Goal: Information Seeking & Learning: Learn about a topic

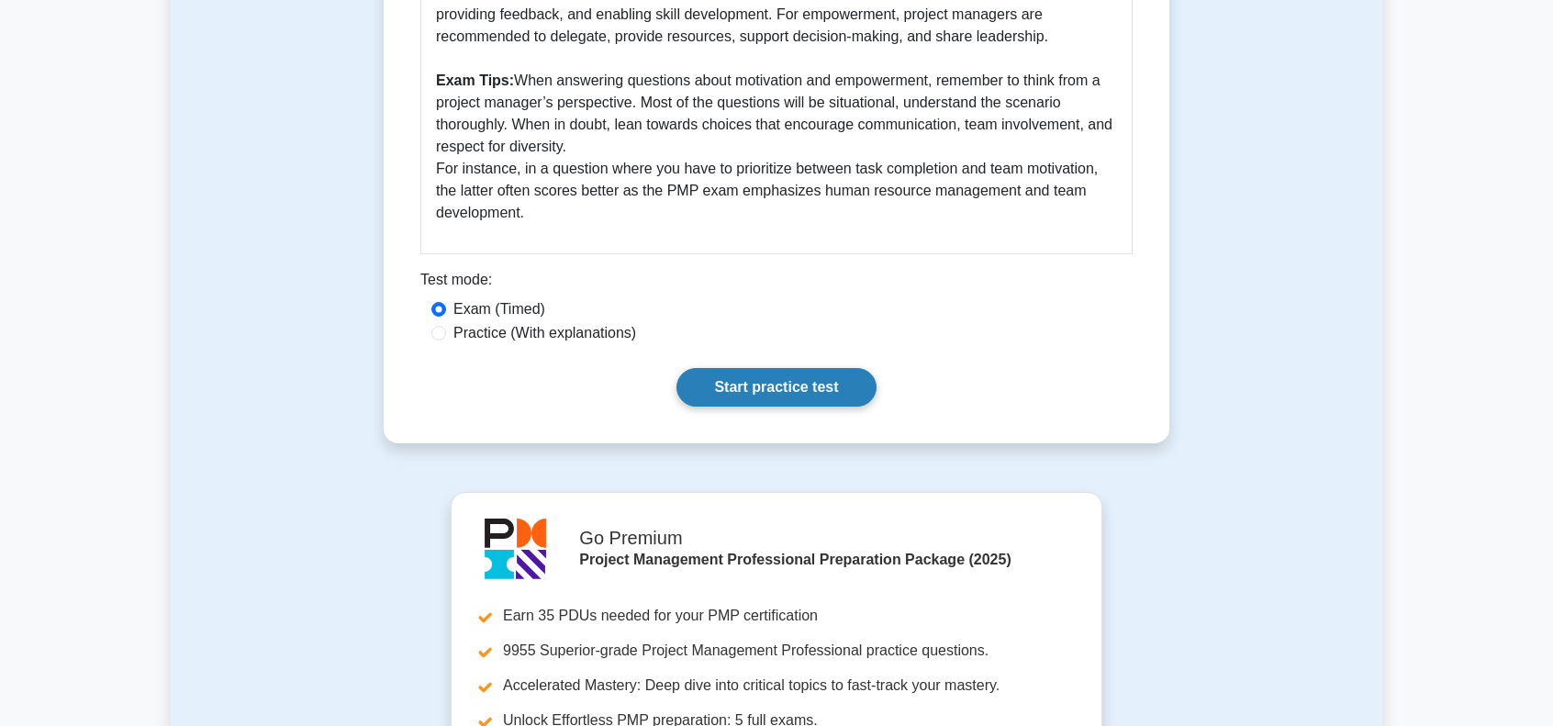
click at [773, 395] on link "Start practice test" at bounding box center [775, 387] width 199 height 39
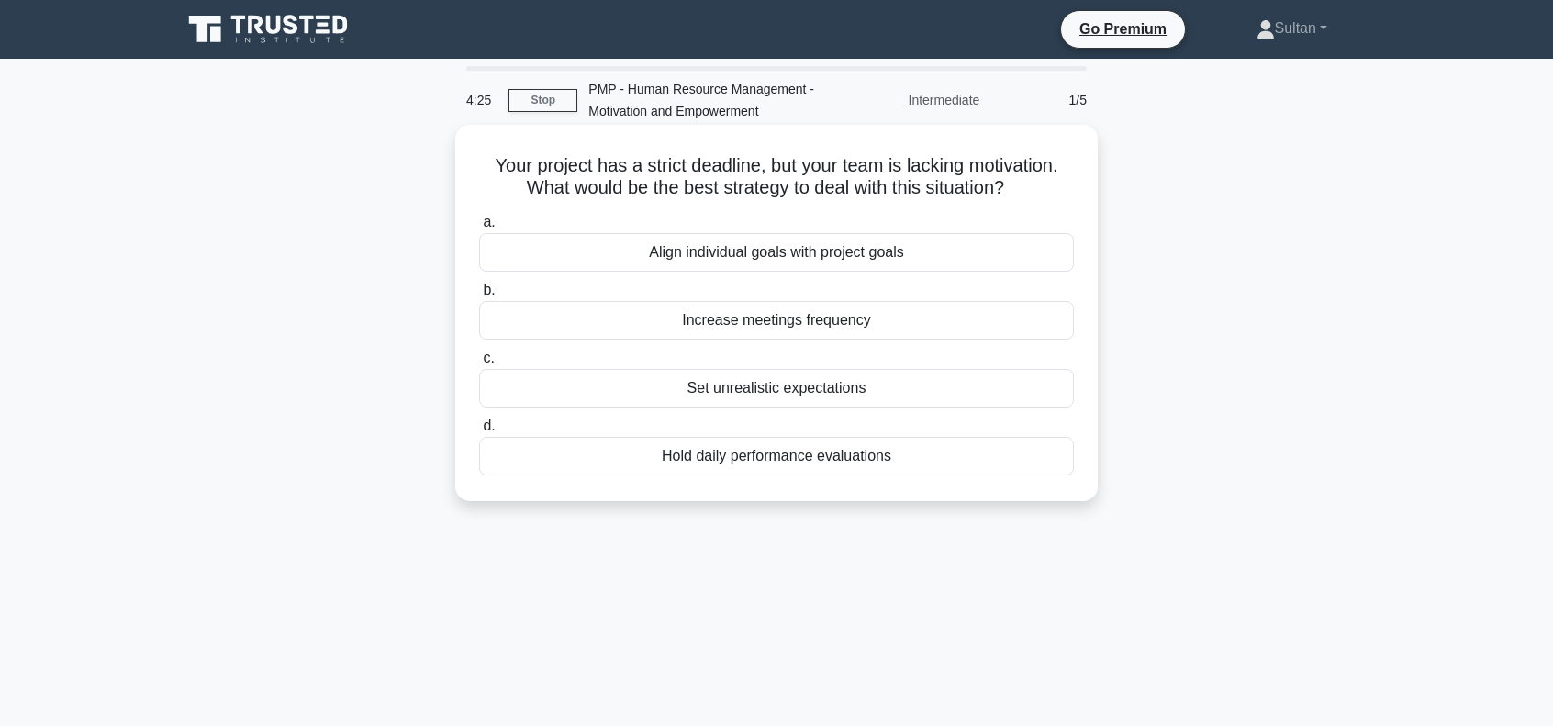
click at [754, 257] on div "Align individual goals with project goals" at bounding box center [776, 252] width 595 height 39
click at [479, 228] on input "a. Align individual goals with project goals" at bounding box center [479, 223] width 0 height 12
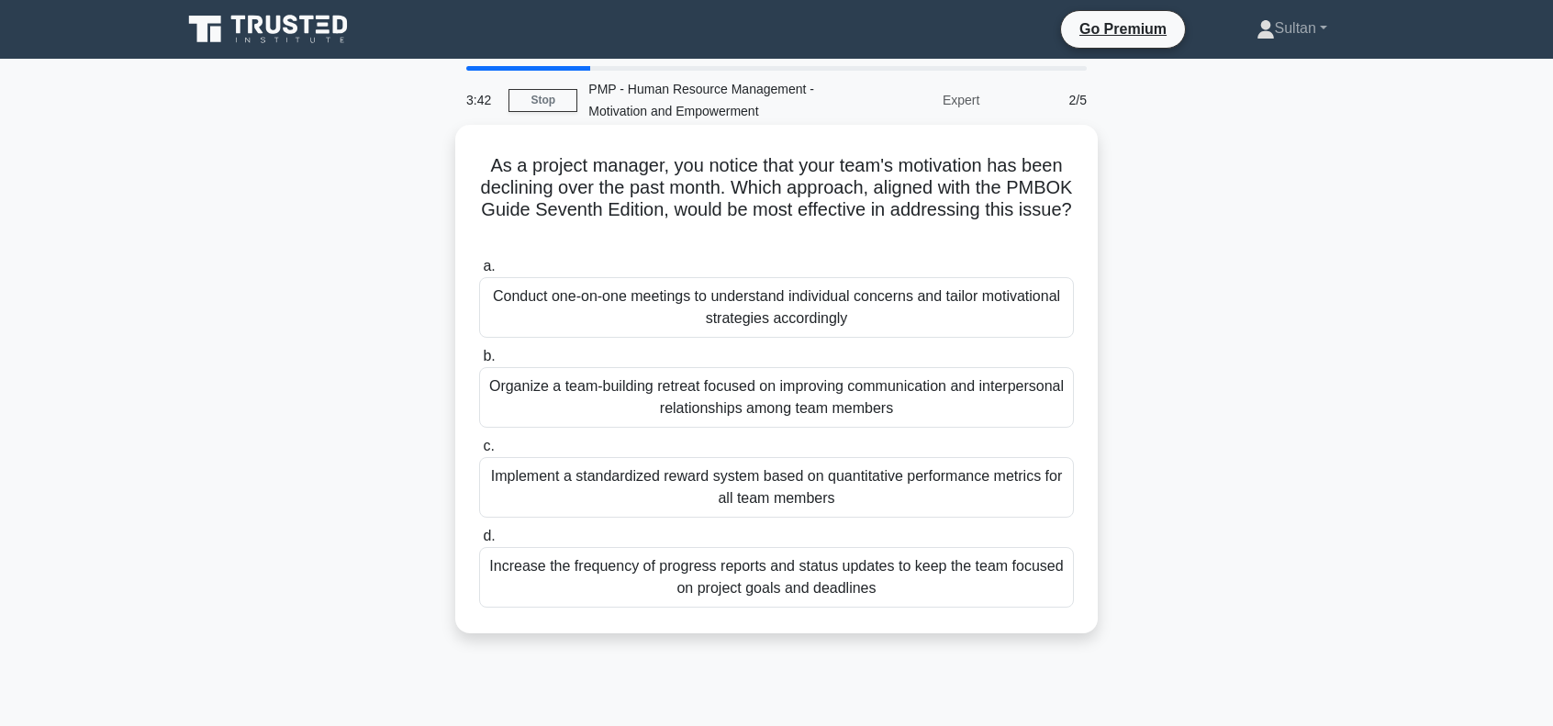
click at [784, 320] on div "Conduct one-on-one meetings to understand individual concerns and tailor motiva…" at bounding box center [776, 307] width 595 height 61
click at [479, 273] on input "a. Conduct one-on-one meetings to understand individual concerns and tailor mot…" at bounding box center [479, 267] width 0 height 12
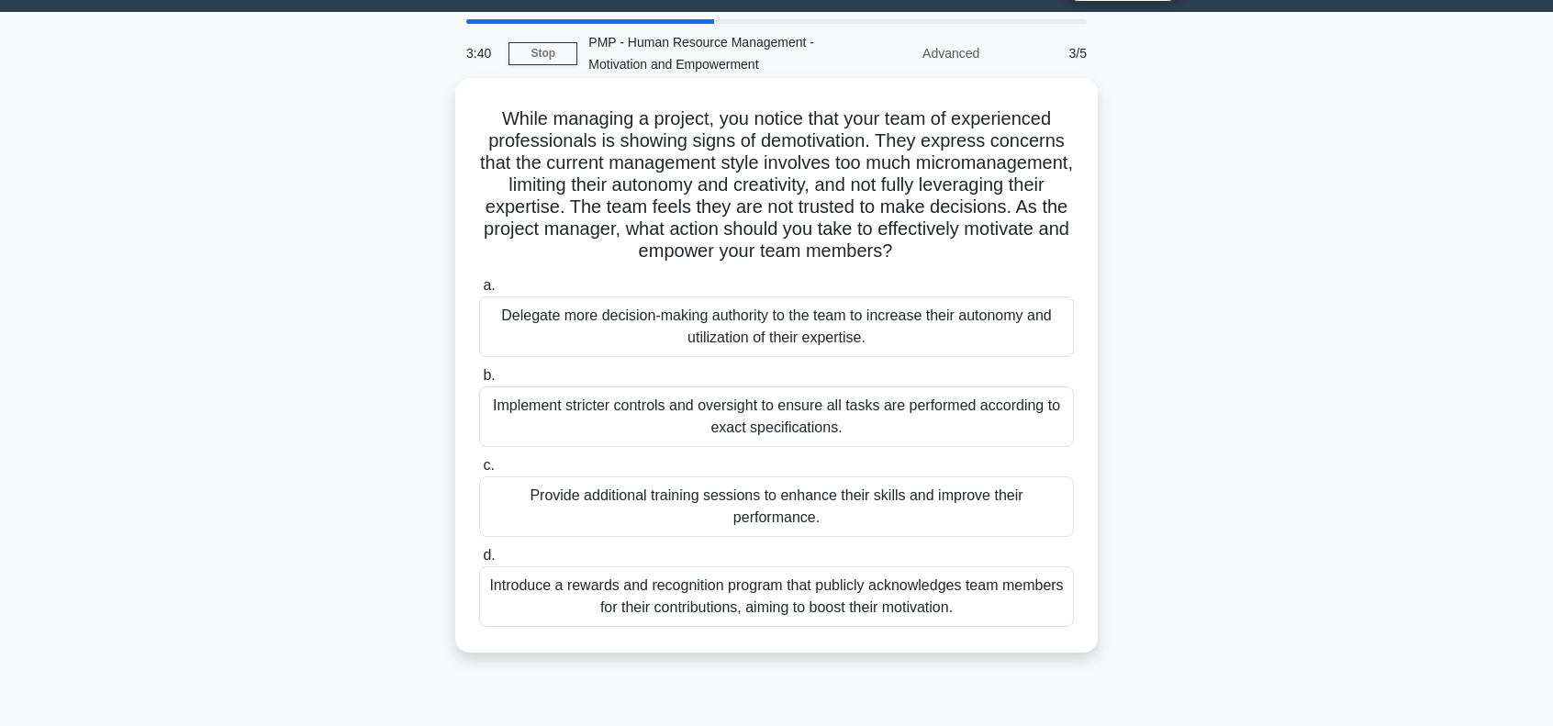
scroll to position [92, 0]
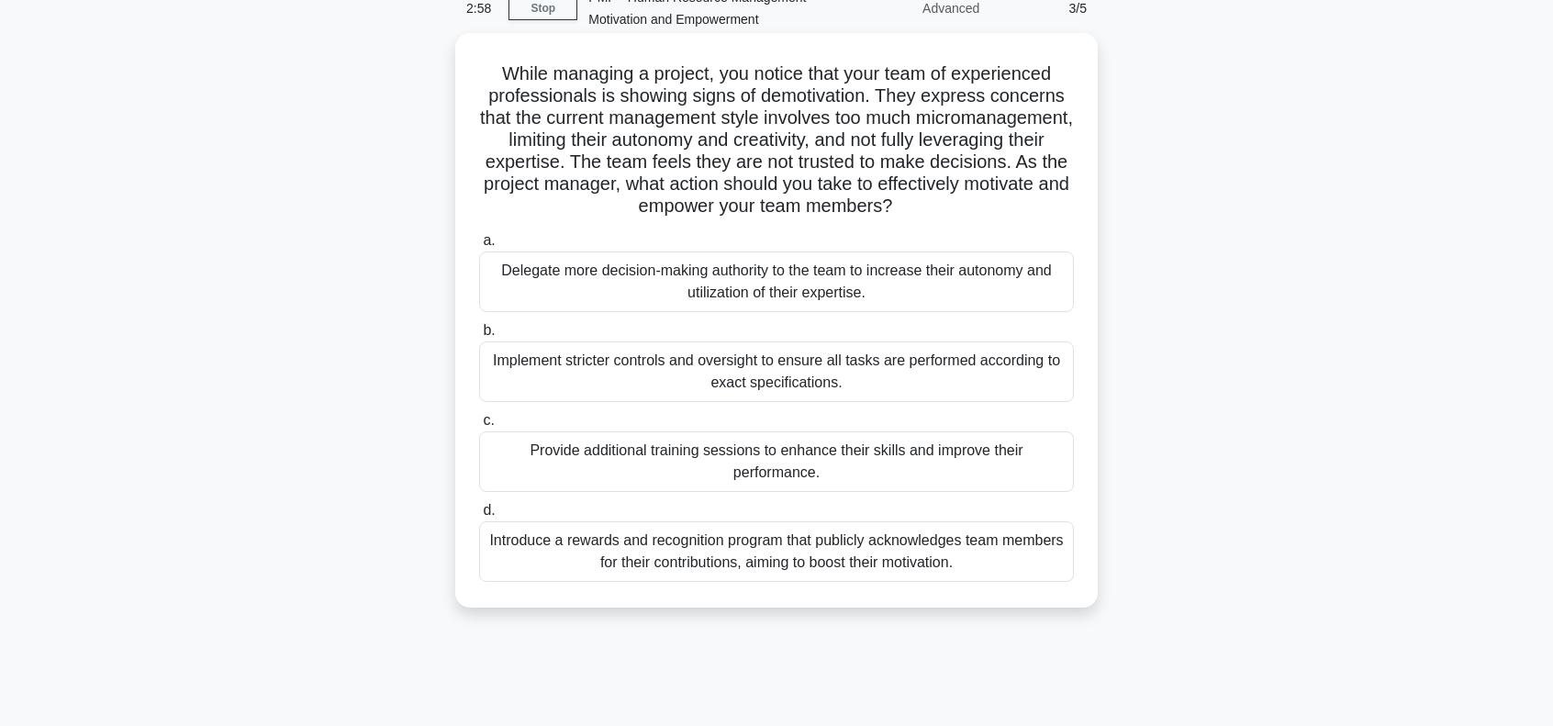
click at [670, 273] on div "Delegate more decision-making authority to the team to increase their autonomy …" at bounding box center [776, 281] width 595 height 61
click at [479, 247] on input "a. Delegate more decision-making authority to the team to increase their autono…" at bounding box center [479, 241] width 0 height 12
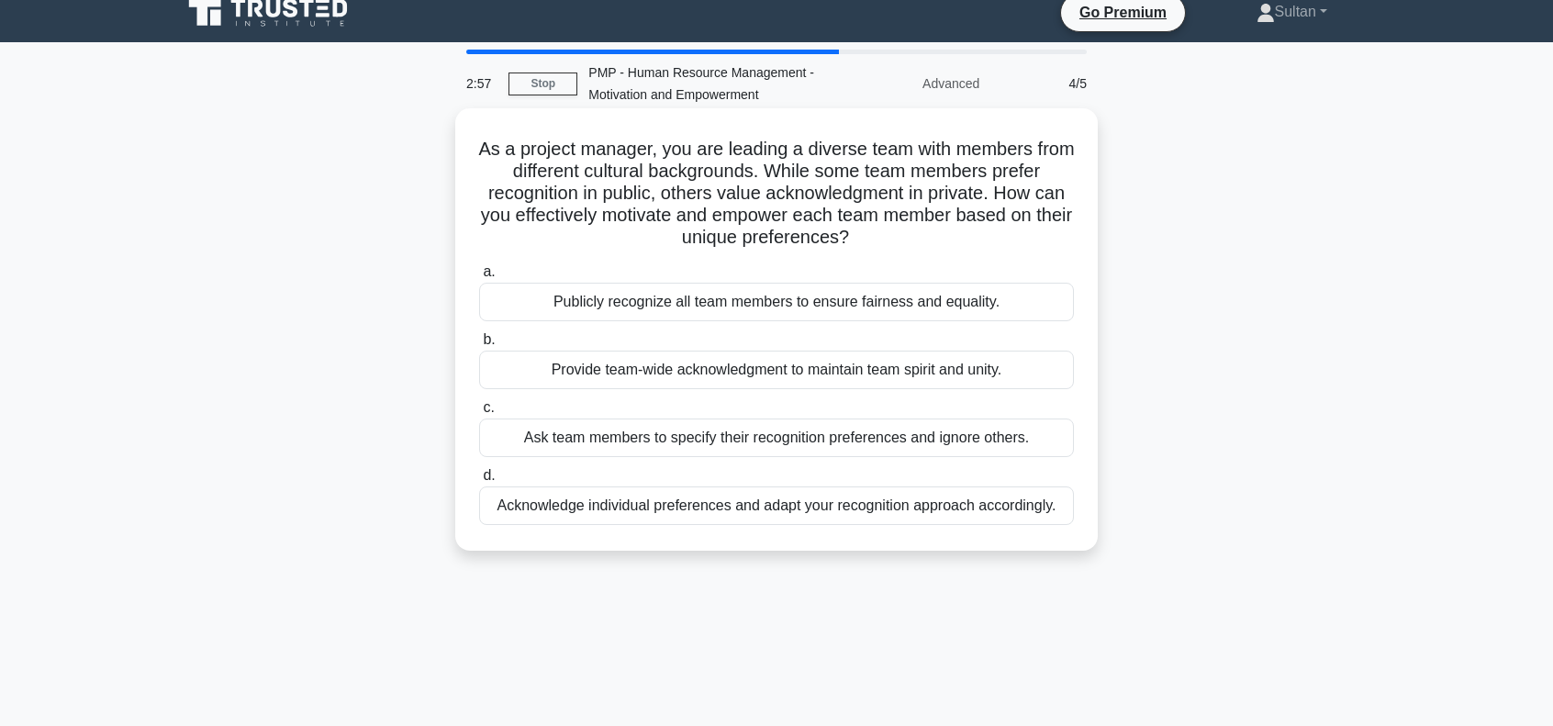
scroll to position [0, 0]
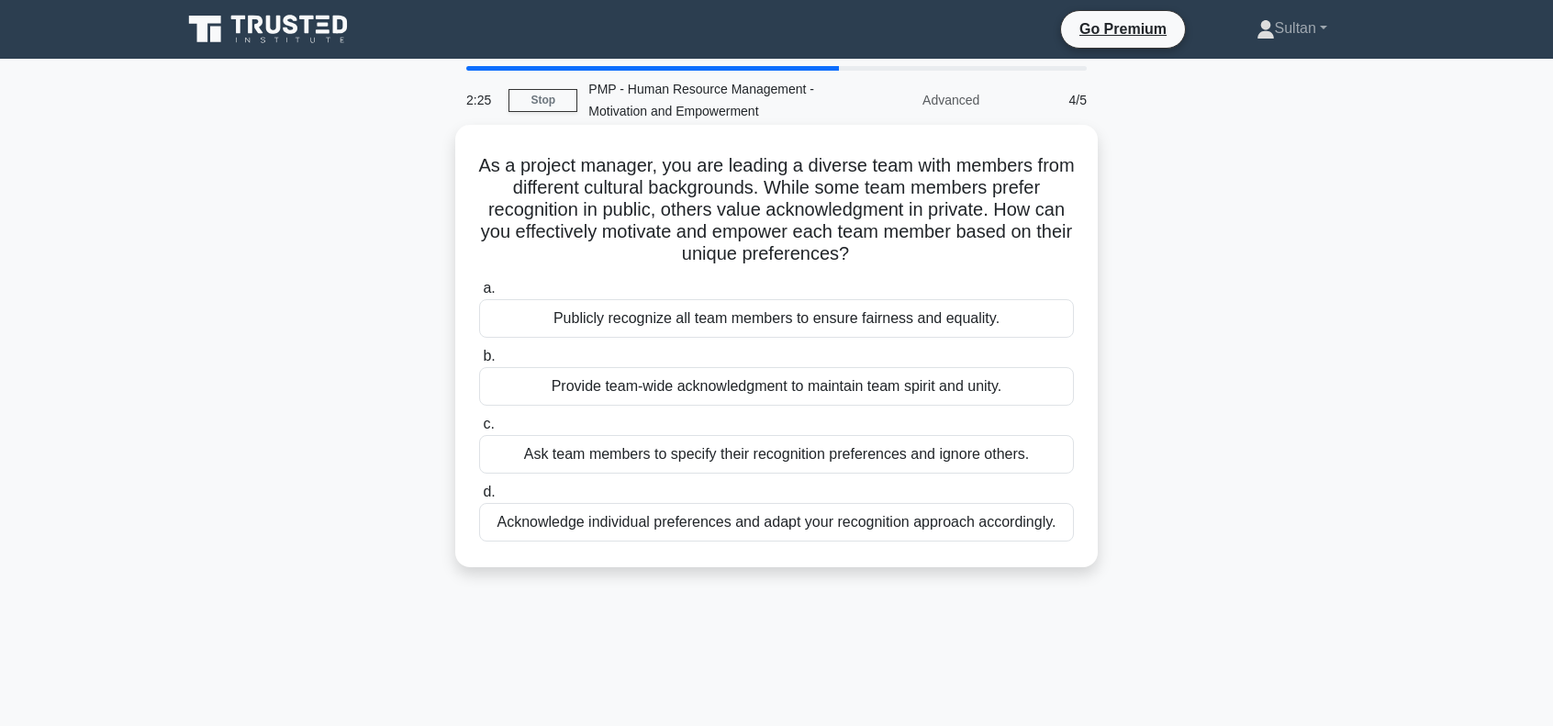
click at [811, 530] on div "Acknowledge individual preferences and adapt your recognition approach accordin…" at bounding box center [776, 522] width 595 height 39
click at [479, 498] on input "d. Acknowledge individual preferences and adapt your recognition approach accor…" at bounding box center [479, 492] width 0 height 12
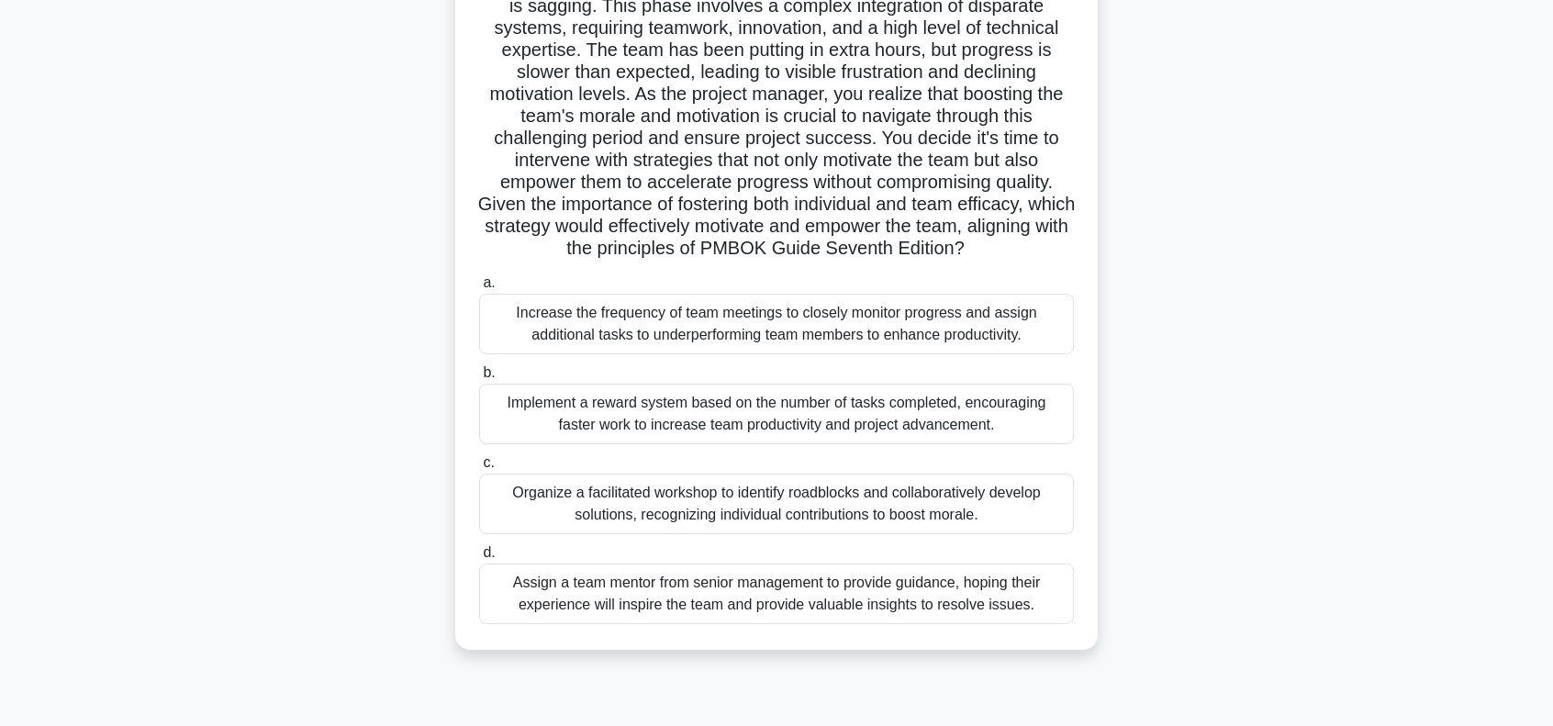
scroll to position [184, 0]
click at [701, 496] on div "Organize a facilitated workshop to identify roadblocks and collaboratively deve…" at bounding box center [776, 502] width 595 height 61
click at [479, 467] on input "c. Organize a facilitated workshop to identify roadblocks and collaboratively d…" at bounding box center [479, 461] width 0 height 12
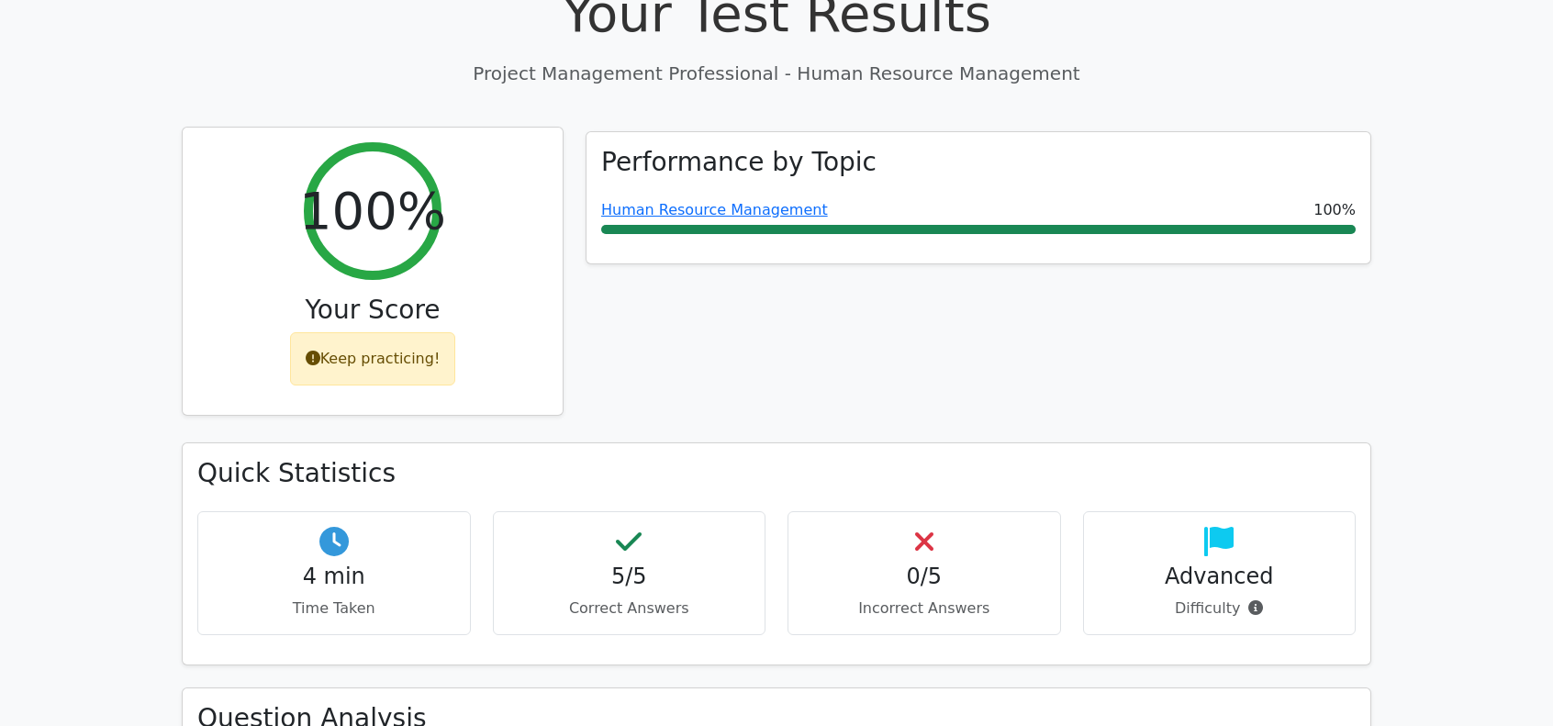
scroll to position [734, 0]
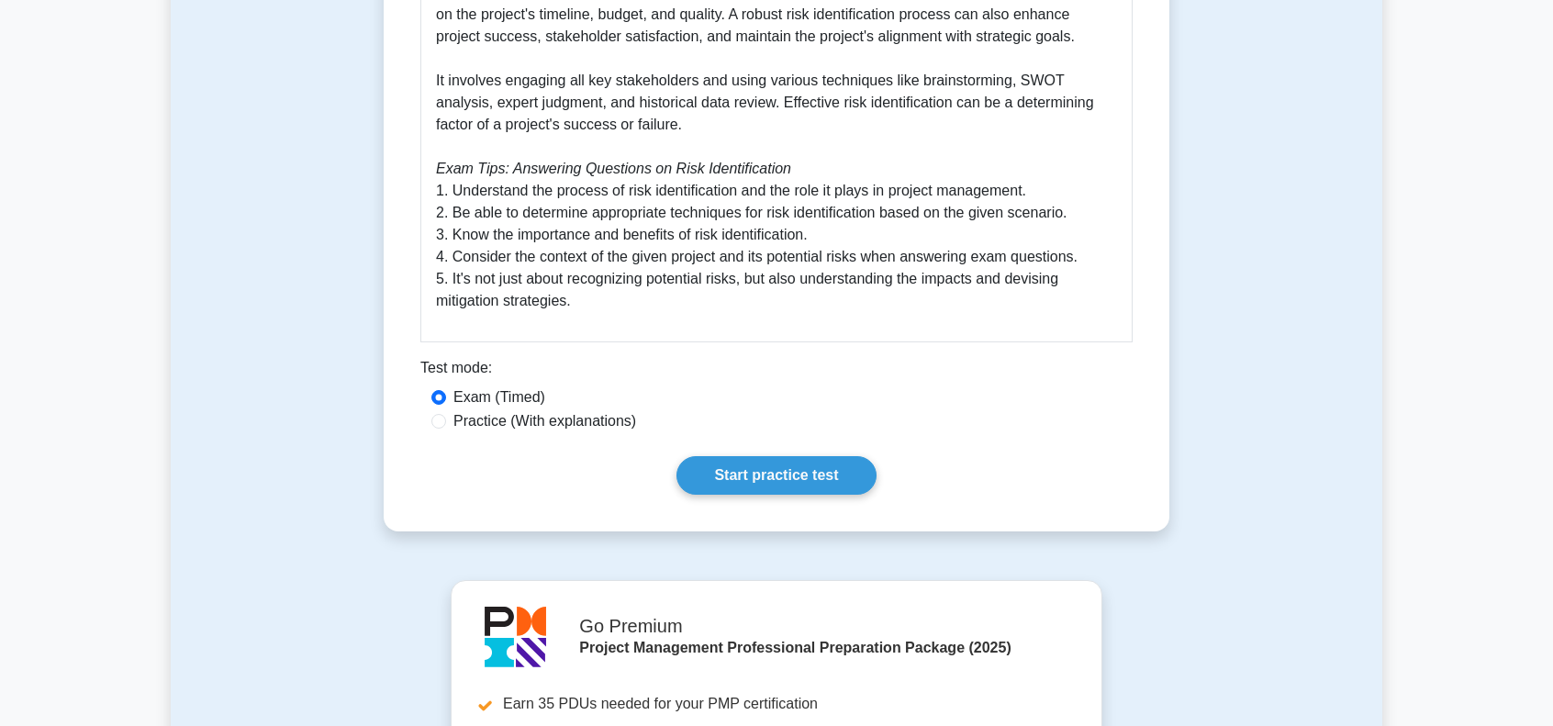
scroll to position [734, 0]
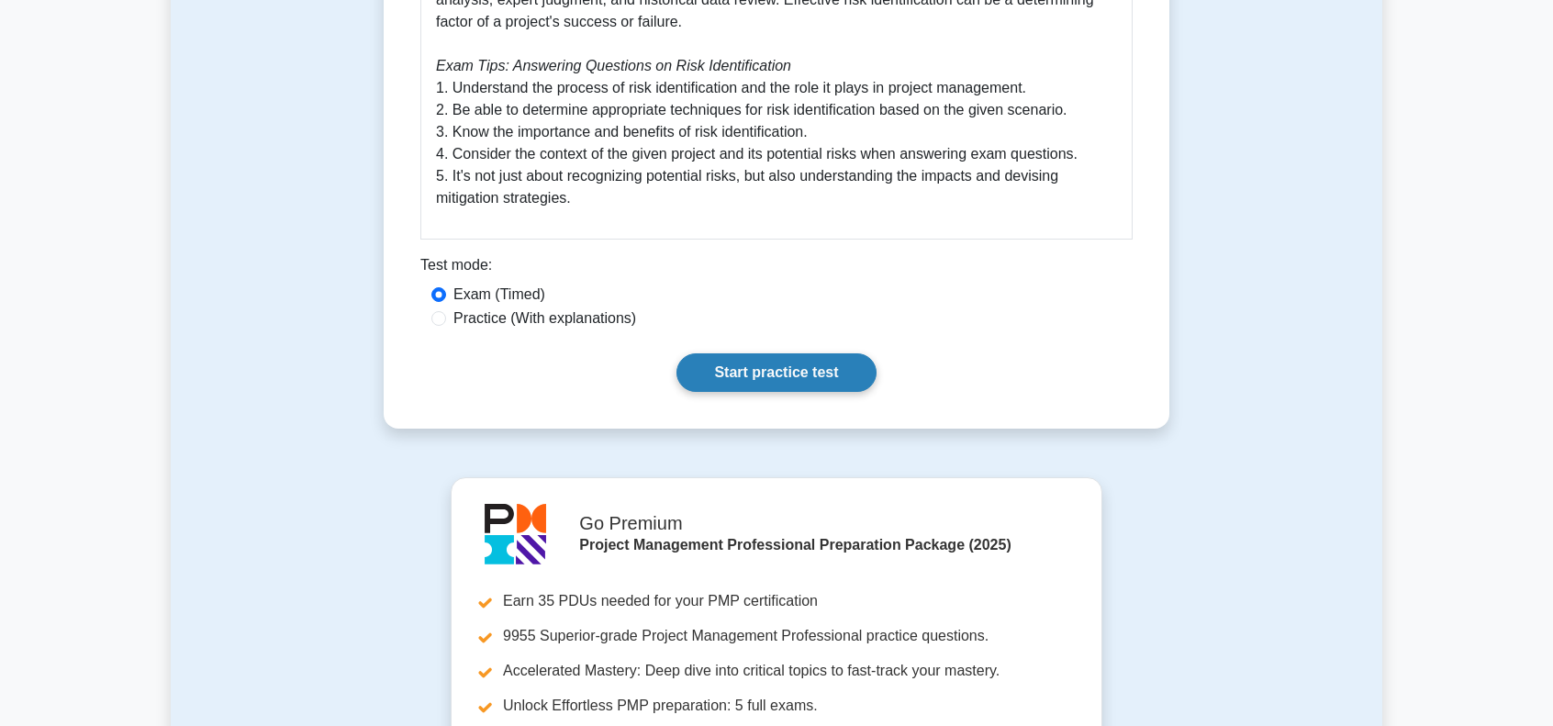
click at [763, 373] on link "Start practice test" at bounding box center [775, 372] width 199 height 39
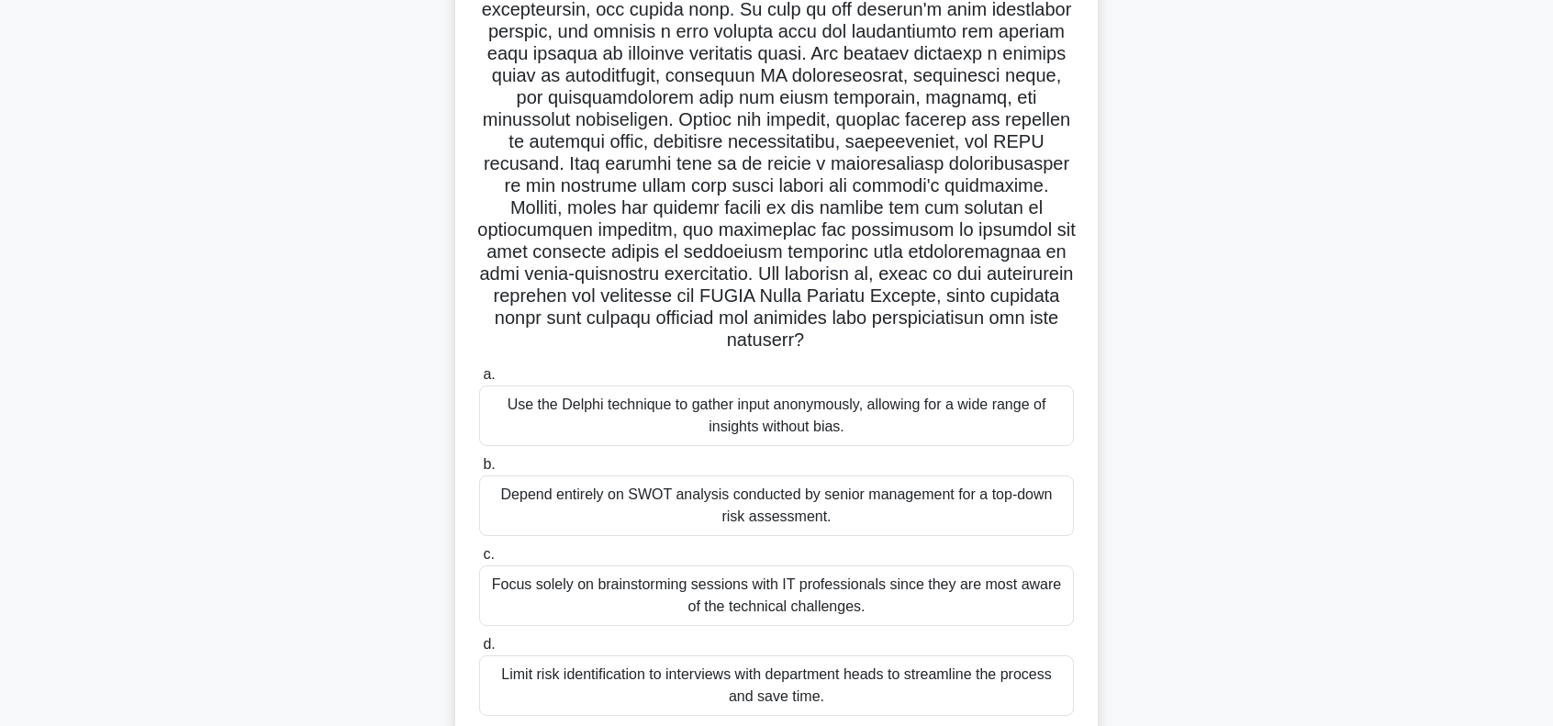
scroll to position [270, 0]
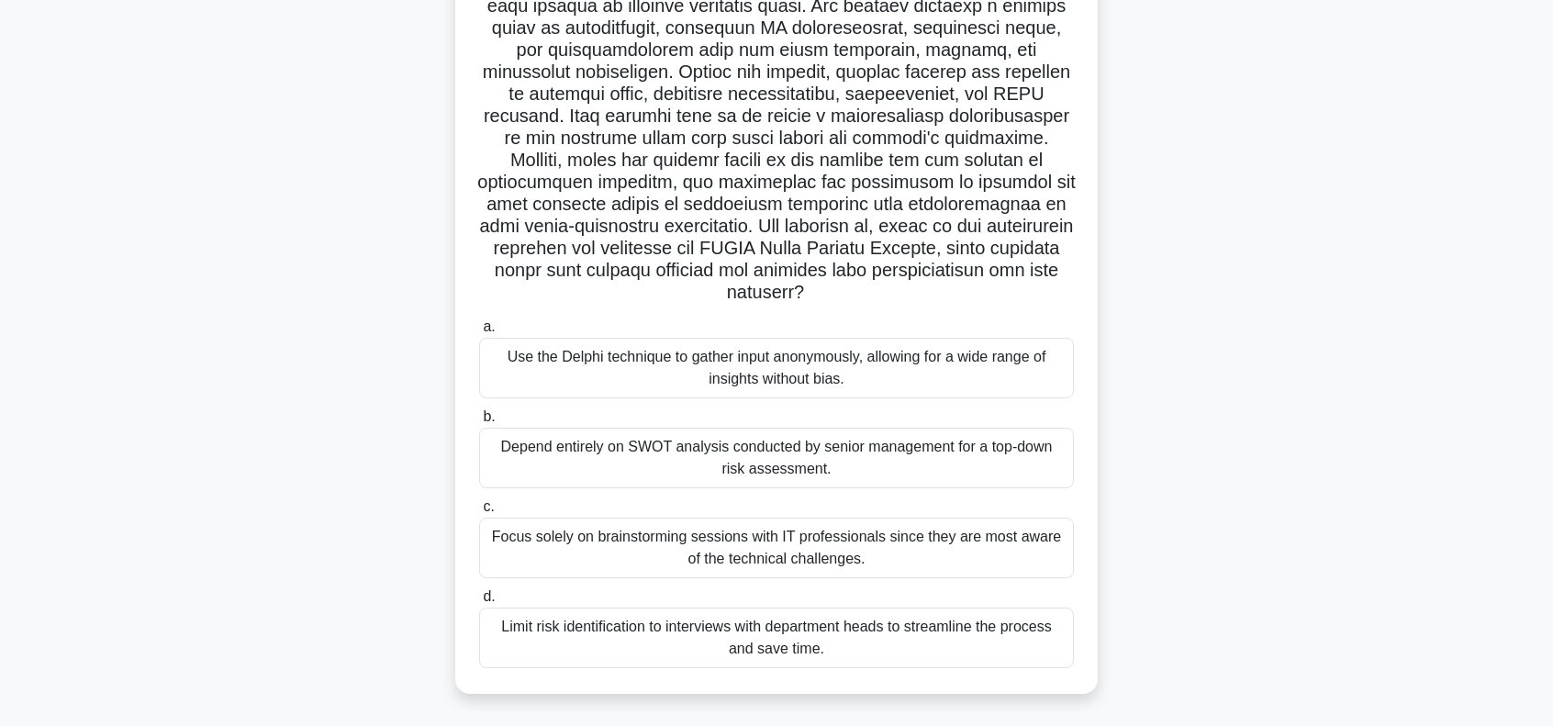
click at [870, 371] on div "Use the Delphi technique to gather input anonymously, allowing for a wide range…" at bounding box center [776, 368] width 595 height 61
click at [479, 333] on input "a. Use the Delphi technique to gather input anonymously, allowing for a wide ra…" at bounding box center [479, 327] width 0 height 12
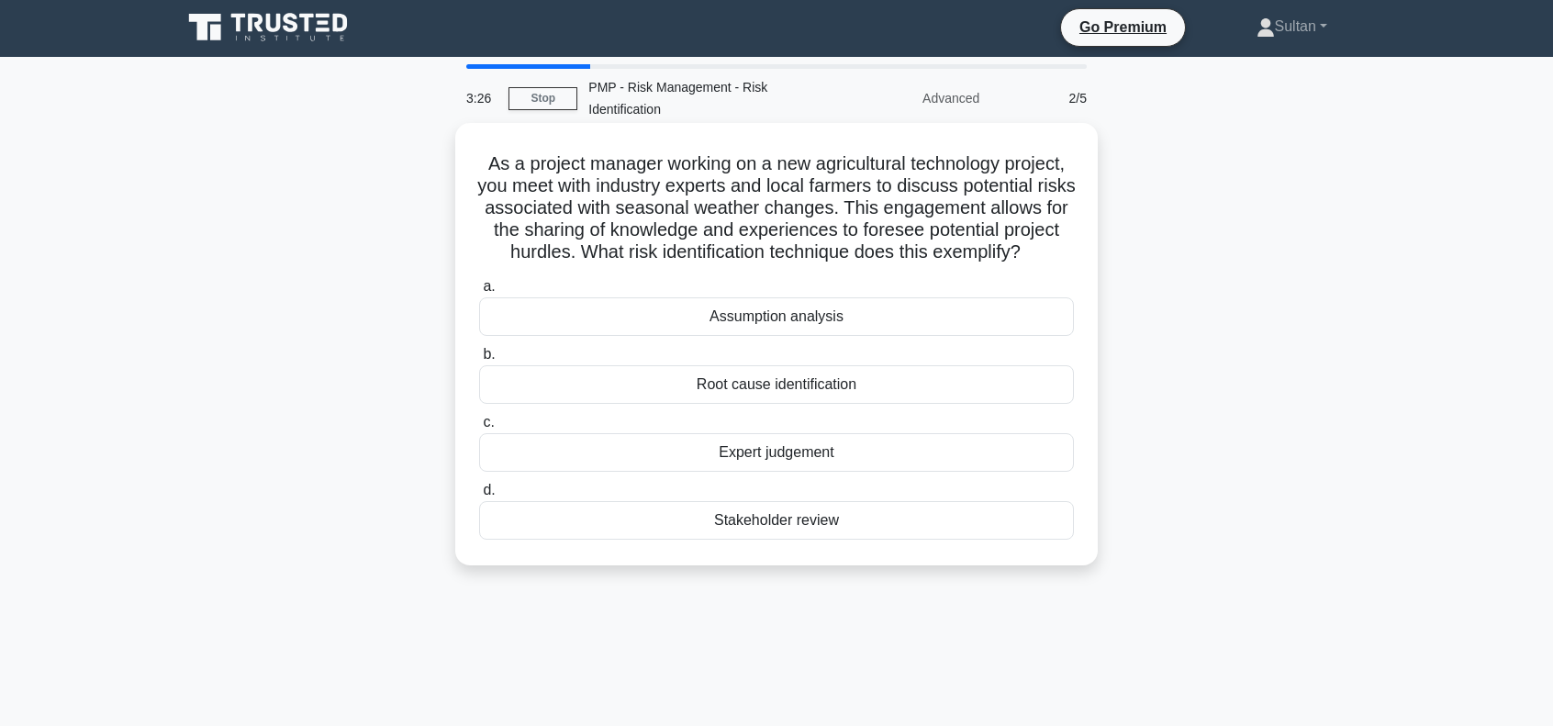
scroll to position [0, 0]
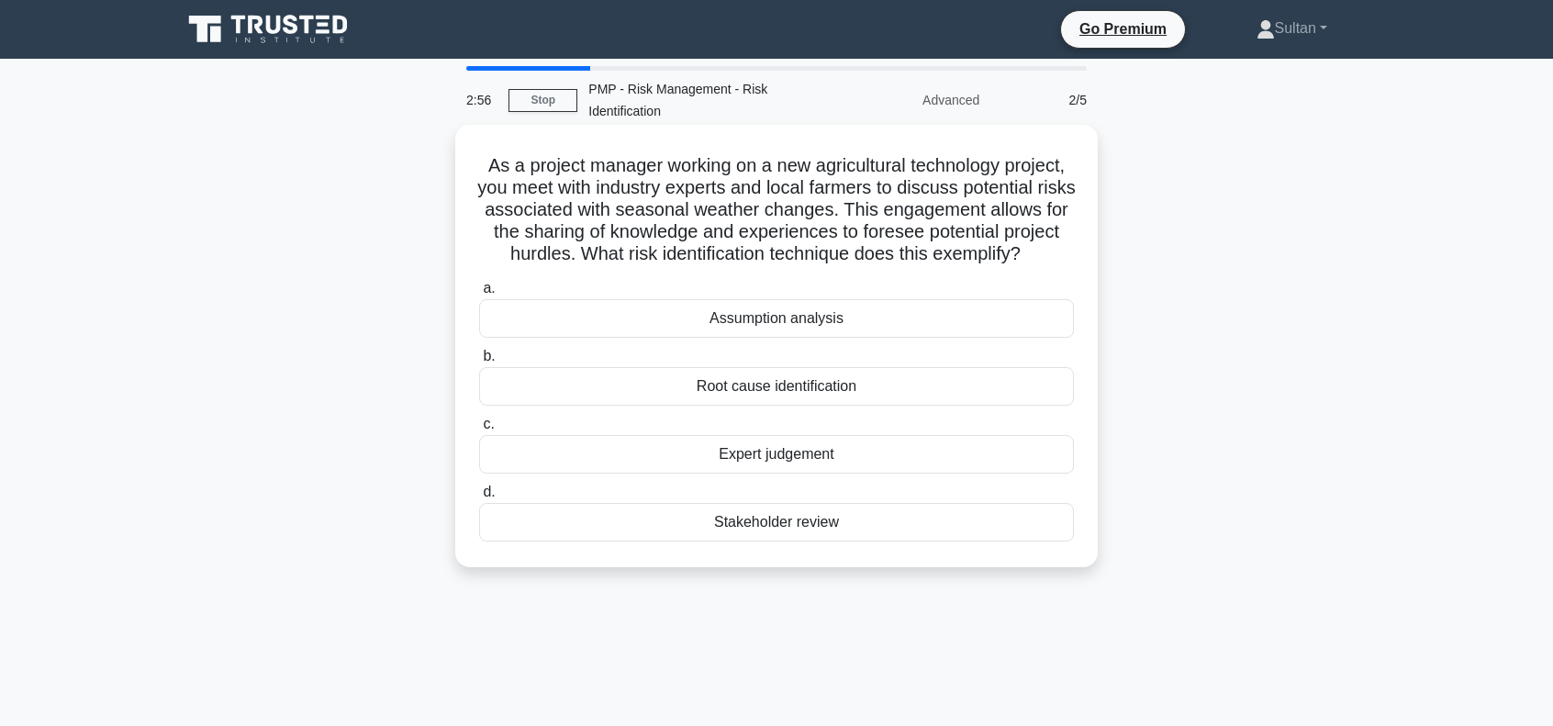
click at [743, 473] on div "Expert judgement" at bounding box center [776, 454] width 595 height 39
click at [479, 430] on input "c. Expert judgement" at bounding box center [479, 424] width 0 height 12
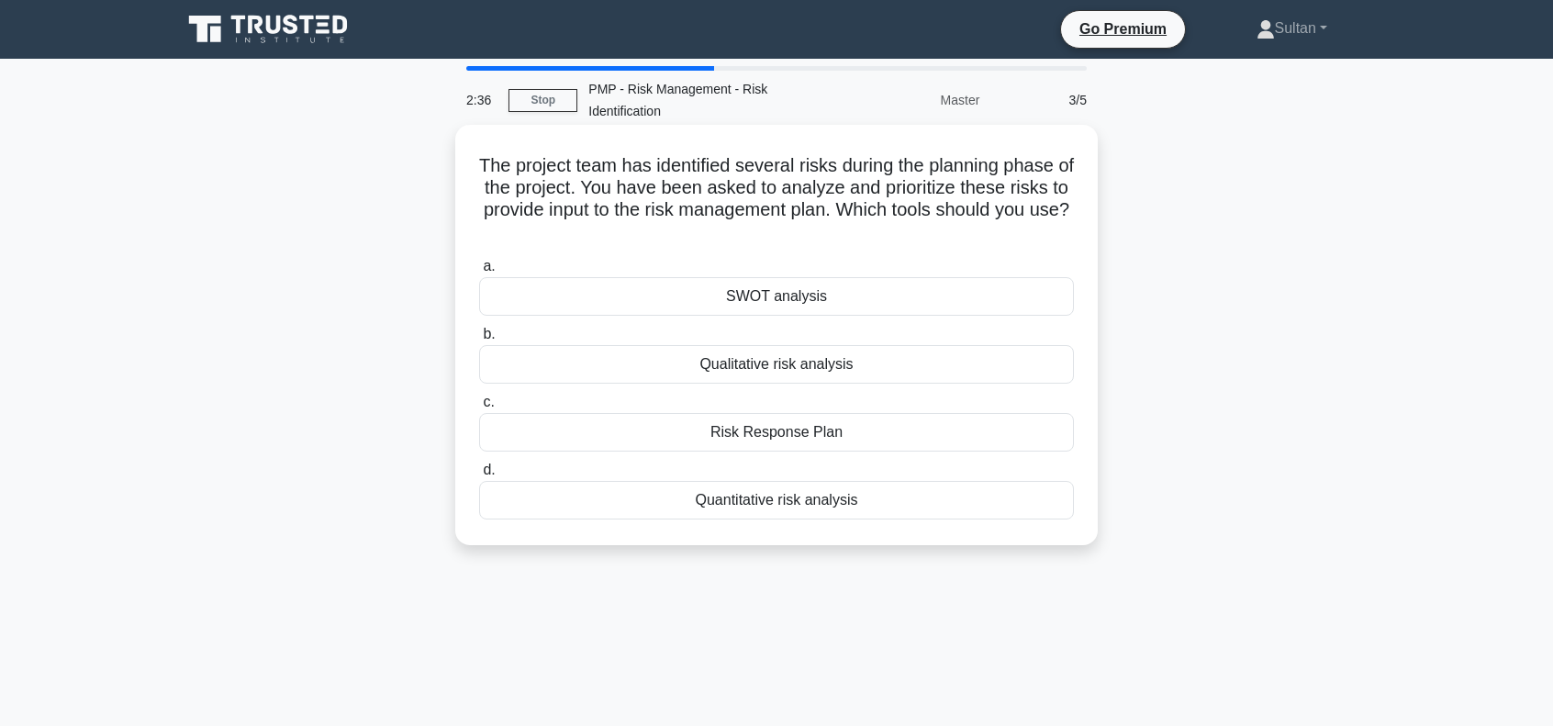
click at [751, 370] on div "Qualitative risk analysis" at bounding box center [776, 364] width 595 height 39
click at [479, 340] on input "b. Qualitative risk analysis" at bounding box center [479, 334] width 0 height 12
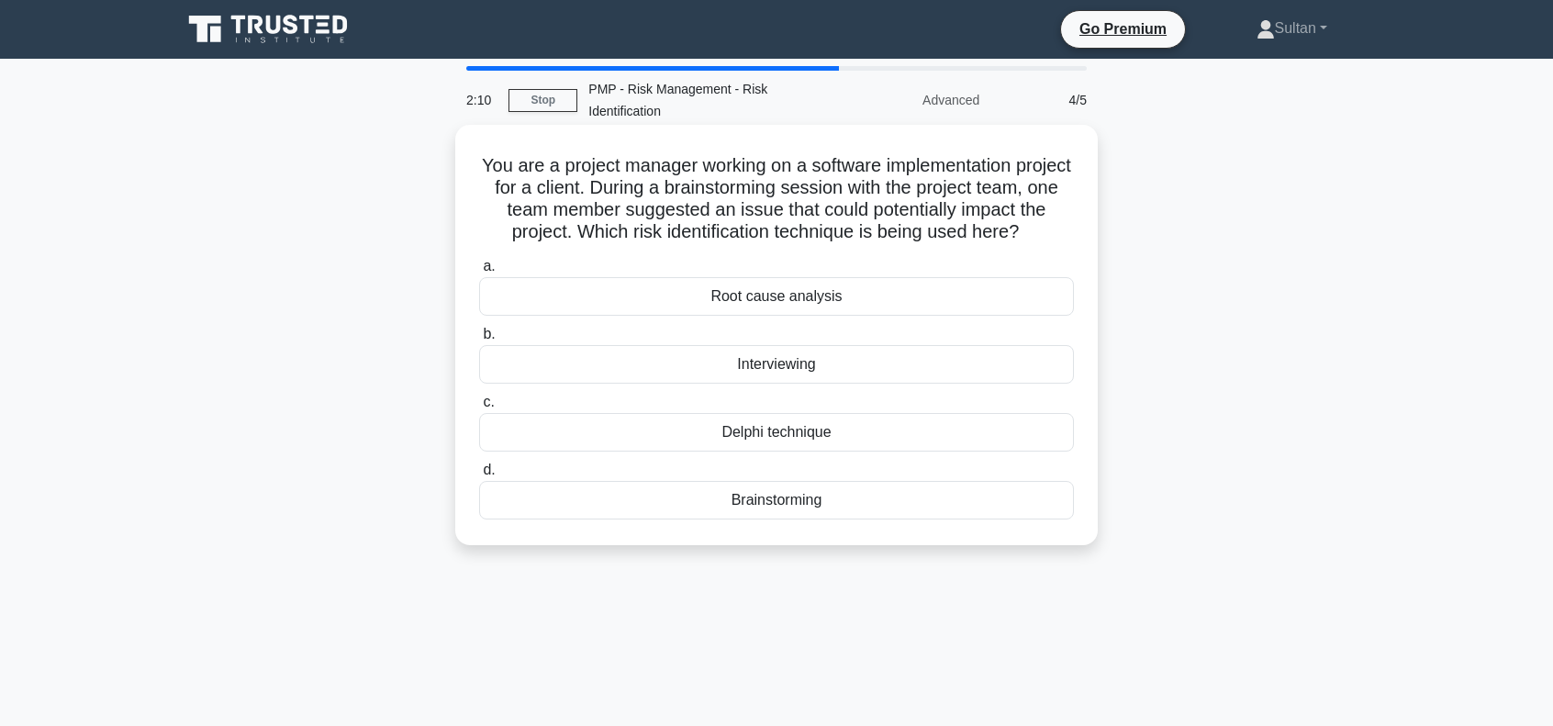
click at [781, 519] on div "Brainstorming" at bounding box center [776, 500] width 595 height 39
click at [479, 476] on input "d. Brainstorming" at bounding box center [479, 470] width 0 height 12
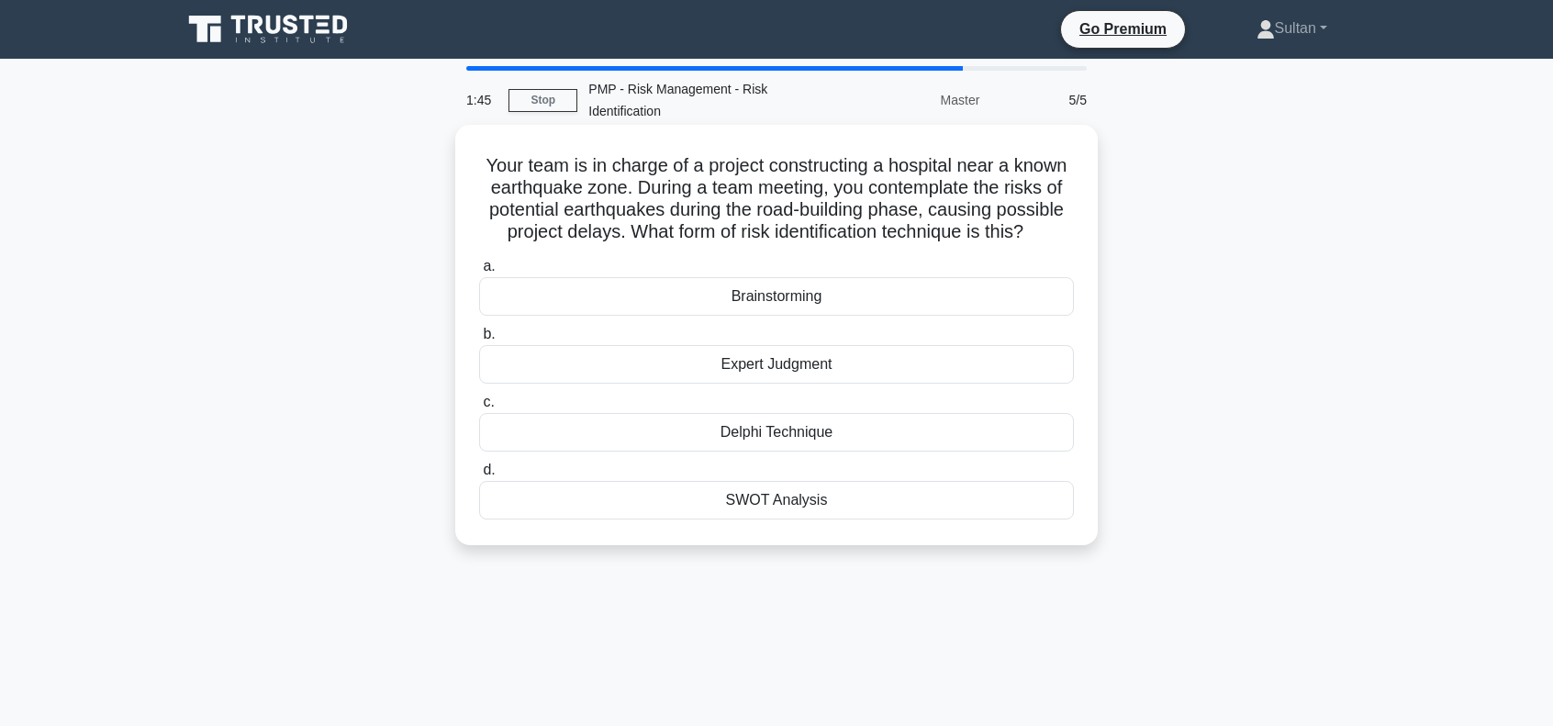
click at [760, 502] on div "SWOT Analysis" at bounding box center [776, 500] width 595 height 39
click at [479, 476] on input "d. SWOT Analysis" at bounding box center [479, 470] width 0 height 12
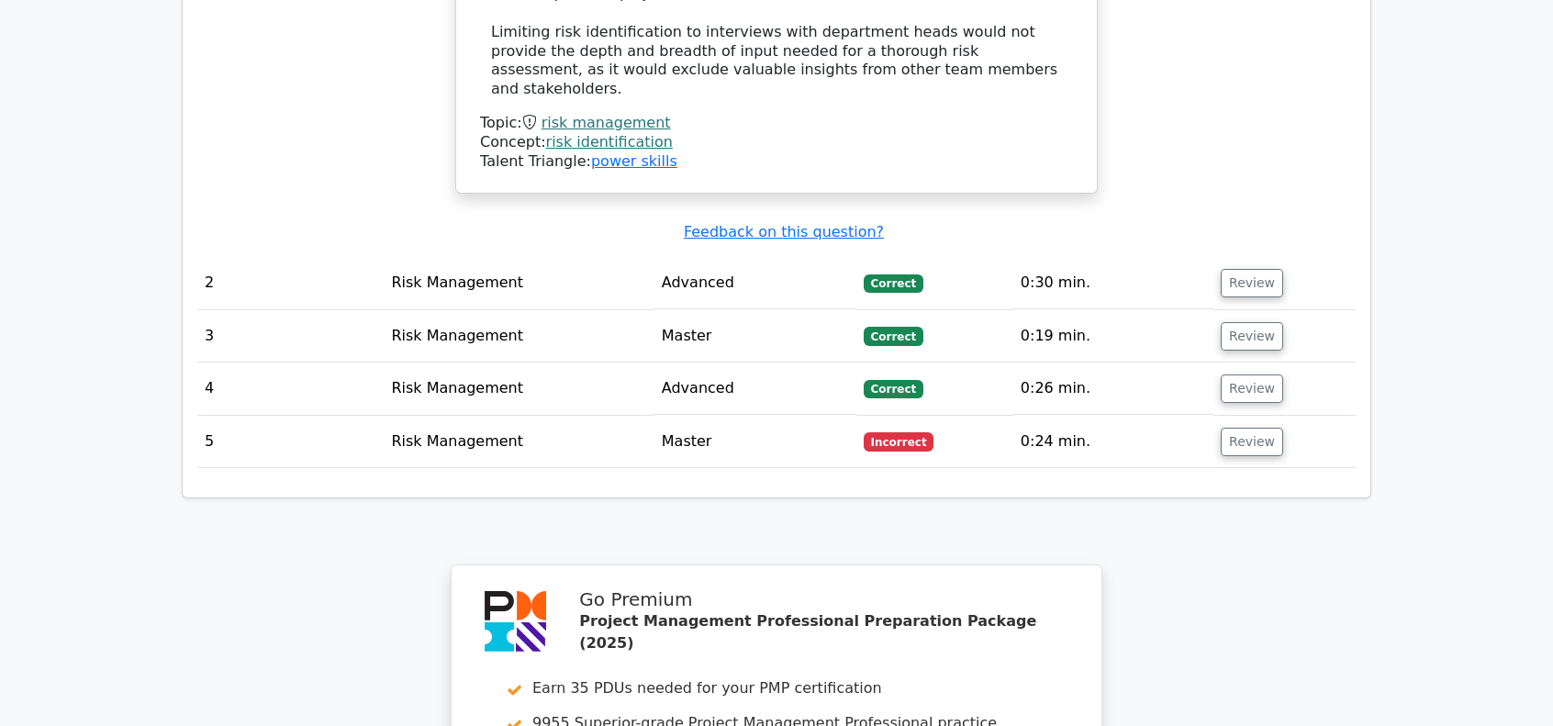
scroll to position [2569, 0]
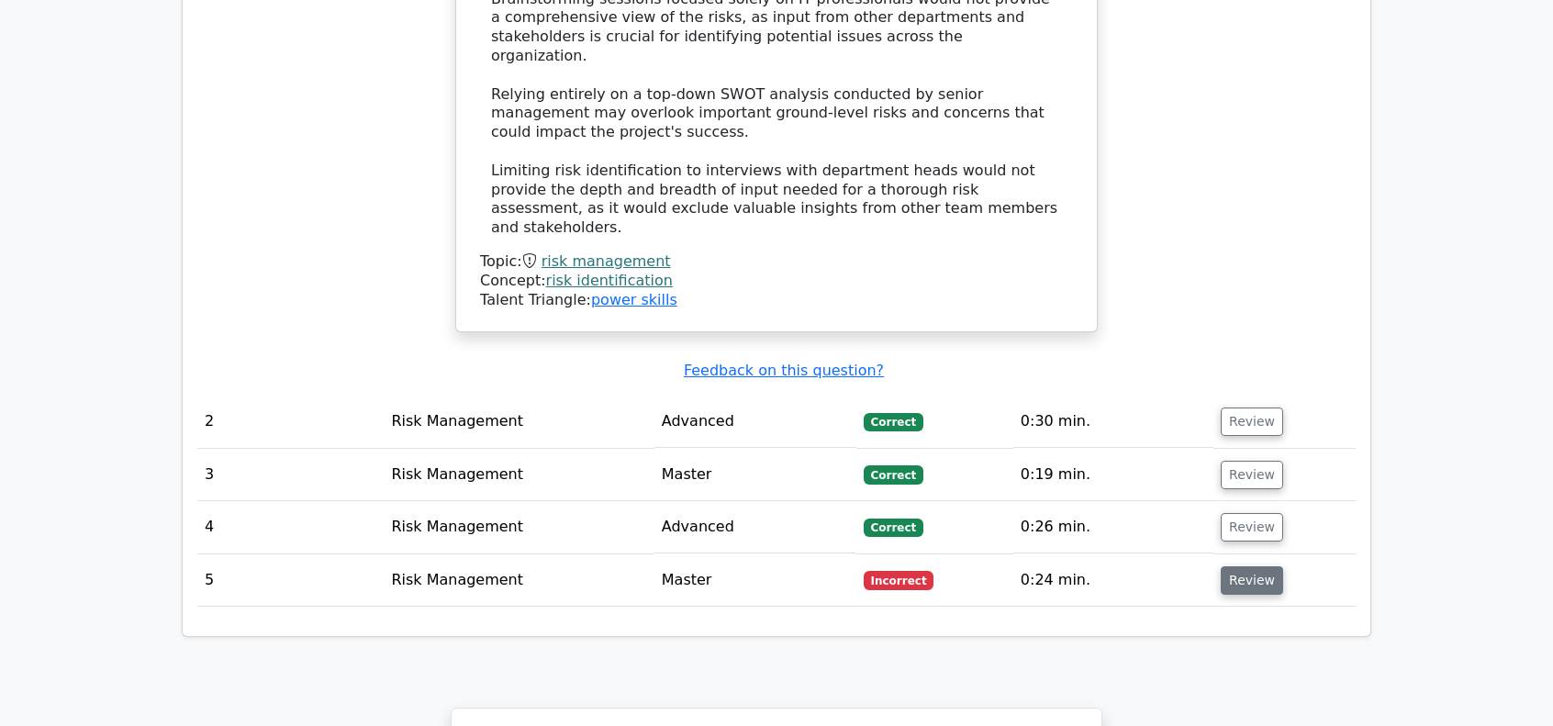
click at [1242, 566] on button "Review" at bounding box center [1251, 580] width 62 height 28
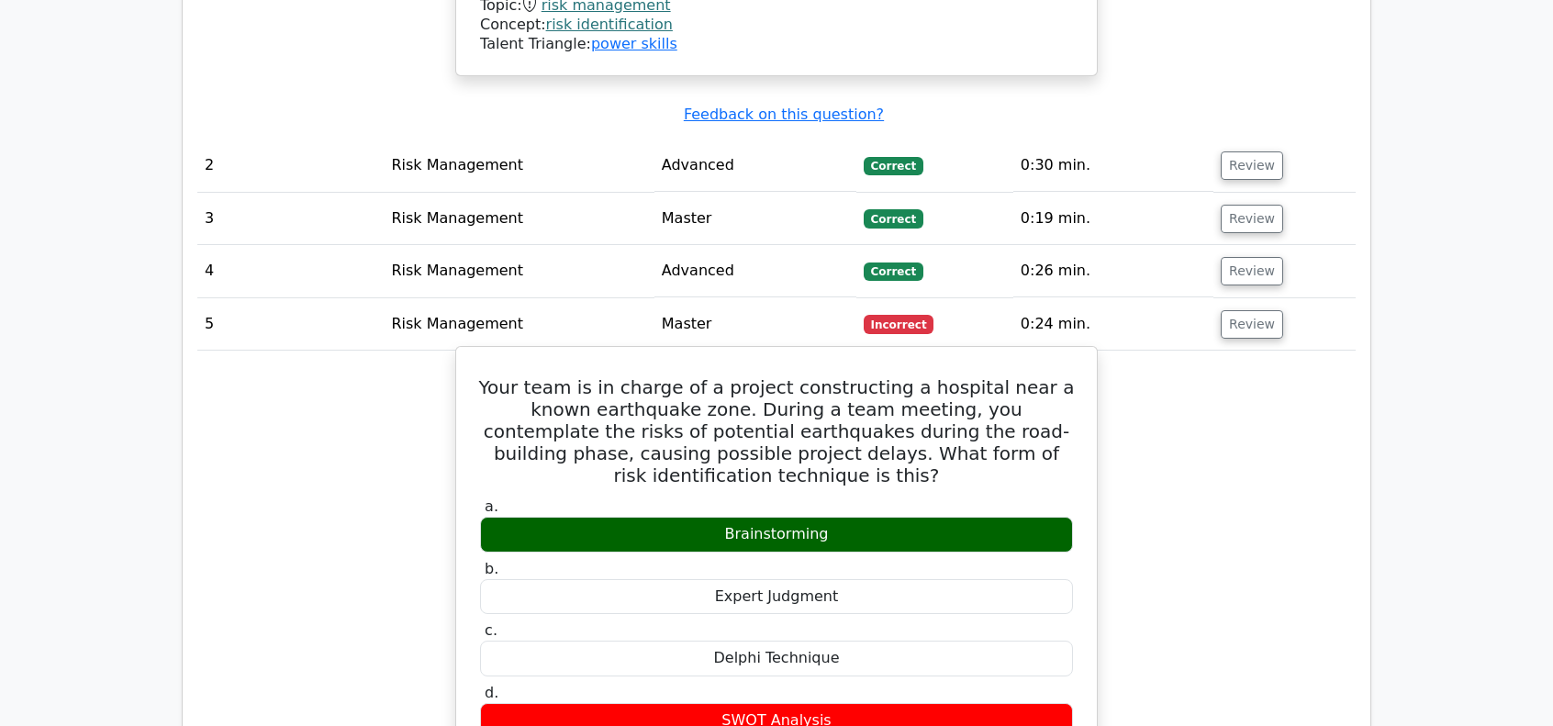
scroll to position [2845, 0]
